Goal: Transaction & Acquisition: Subscribe to service/newsletter

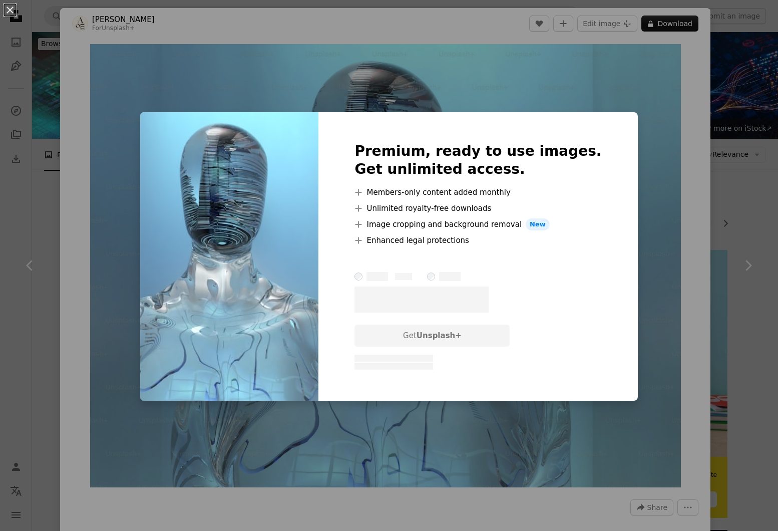
scroll to position [4152, 0]
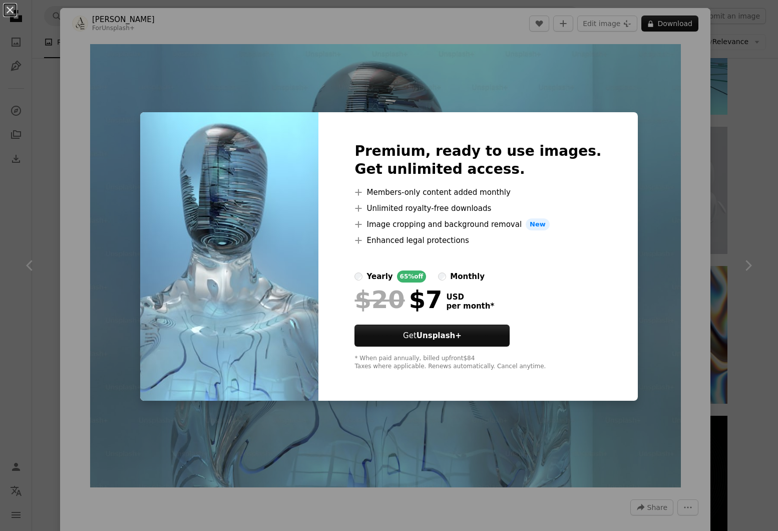
click at [237, 93] on div "An X shape Premium, ready to use images. Get unlimited access. A plus sign Memb…" at bounding box center [389, 265] width 778 height 531
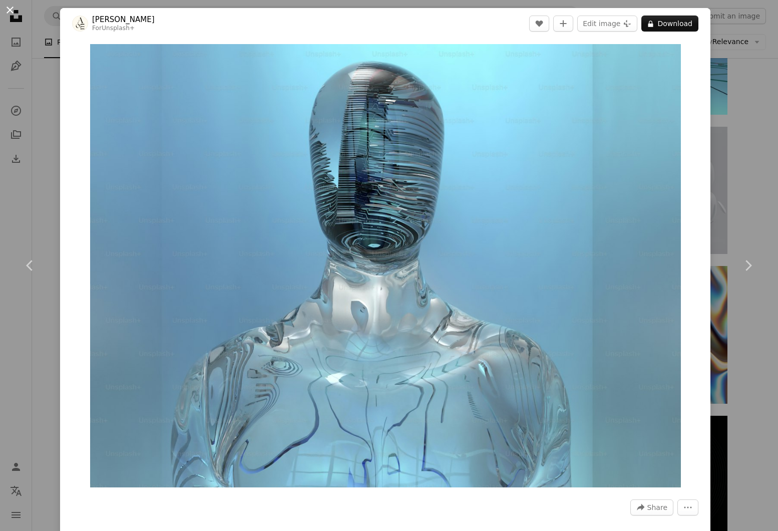
click at [12, 11] on button "An X shape" at bounding box center [10, 10] width 12 height 12
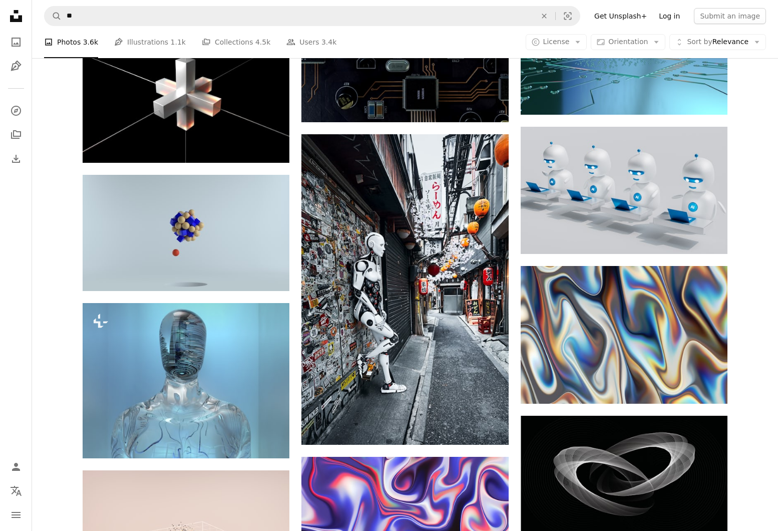
click at [680, 20] on link "Log in" at bounding box center [669, 16] width 33 height 16
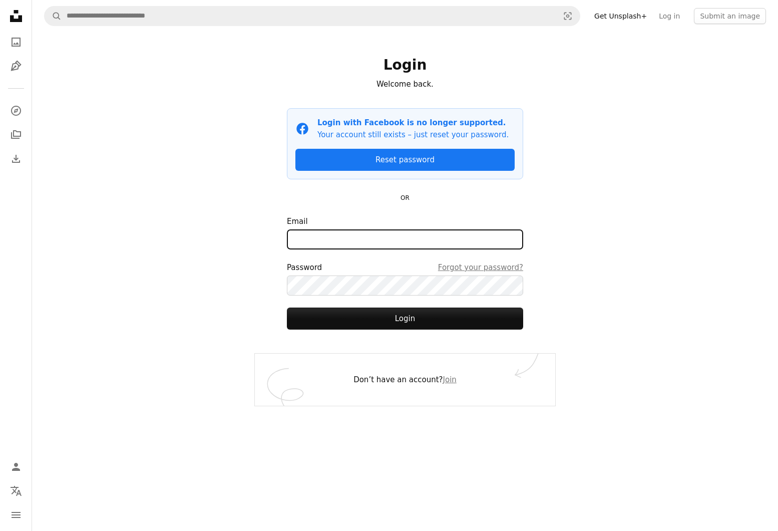
click at [422, 233] on input "Email" at bounding box center [405, 239] width 236 height 20
type input "*"
type input "**********"
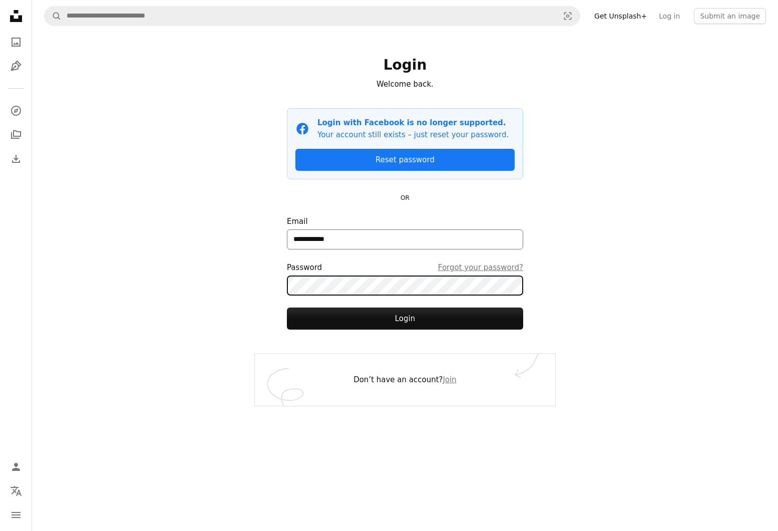
click at [287, 307] on button "Login" at bounding box center [405, 318] width 236 height 22
